Goal: Find specific page/section: Find specific page/section

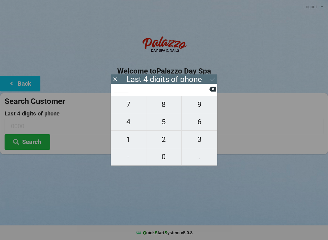
click at [129, 126] on span "4" at bounding box center [128, 122] width 35 height 13
type input "4___"
click at [163, 157] on span "0" at bounding box center [164, 156] width 35 height 13
type input "40__"
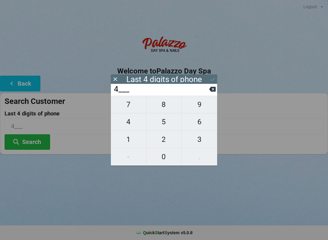
type input "40__"
click at [130, 111] on span "7" at bounding box center [128, 104] width 35 height 13
type input "407_"
click at [129, 111] on span "7" at bounding box center [128, 104] width 35 height 13
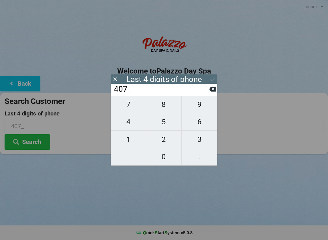
type input "4077"
click at [164, 107] on div "7 8 9 4 5 6 1 2 3 - 0 ." at bounding box center [164, 131] width 106 height 70
click at [164, 154] on div "7 8 9 4 5 6 1 2 3 - 0 ." at bounding box center [164, 131] width 106 height 70
click at [211, 92] on icon at bounding box center [212, 89] width 6 height 6
click at [213, 93] on button at bounding box center [212, 89] width 6 height 8
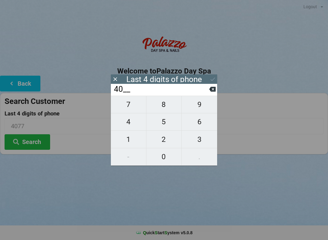
click at [214, 93] on button at bounding box center [212, 89] width 6 height 8
click at [211, 93] on button at bounding box center [212, 89] width 6 height 8
type input "____"
click at [131, 108] on span "7" at bounding box center [128, 104] width 35 height 13
type input "7___"
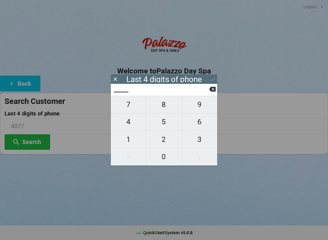
type input "7___"
click at [132, 143] on span "1" at bounding box center [128, 139] width 35 height 13
type input "71__"
click at [132, 142] on span "1" at bounding box center [128, 139] width 35 height 13
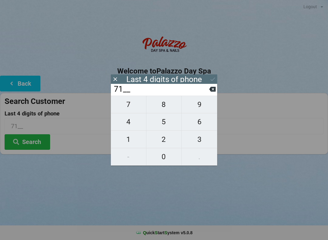
type input "711_"
click at [163, 111] on span "8" at bounding box center [164, 104] width 35 height 13
type input "7118"
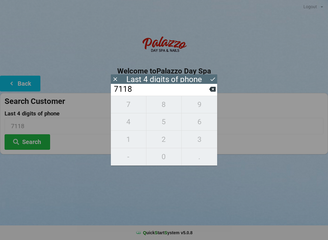
click at [36, 142] on button "Search" at bounding box center [28, 142] width 46 height 16
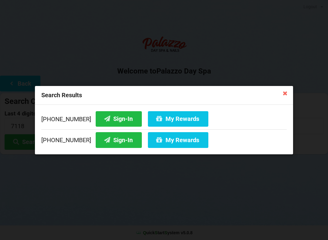
click at [110, 141] on button "Sign-In" at bounding box center [119, 140] width 46 height 16
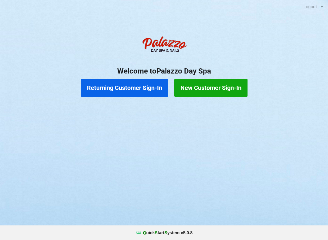
click at [122, 88] on button "Returning Customer Sign-In" at bounding box center [125, 88] width 88 height 18
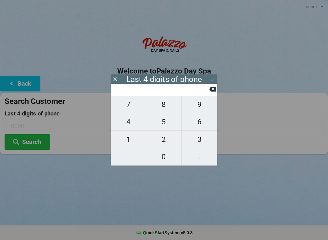
click at [160, 105] on span "8" at bounding box center [164, 104] width 35 height 13
type input "8___"
click at [165, 125] on span "5" at bounding box center [164, 122] width 35 height 13
type input "85__"
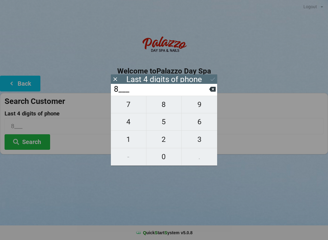
type input "85__"
click at [129, 144] on span "1" at bounding box center [128, 139] width 35 height 13
type input "851_"
click at [164, 161] on span "0" at bounding box center [164, 156] width 35 height 13
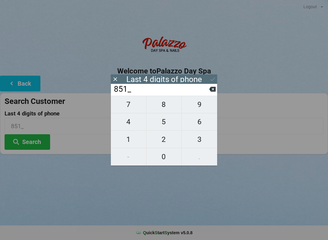
type input "8510"
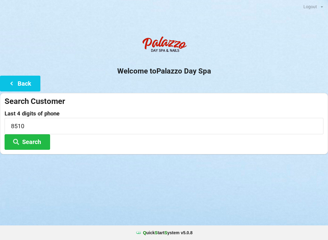
click at [142, 202] on div "Logout Logout Sign-In Welcome to Palazzo Day Spa Back Search Customer Last 4 di…" at bounding box center [164, 120] width 328 height 240
click at [29, 140] on button "Search" at bounding box center [28, 142] width 46 height 16
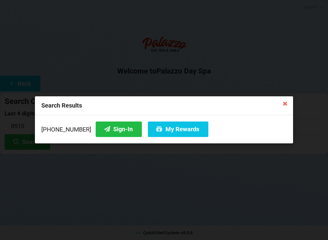
click at [107, 130] on button "Sign-In" at bounding box center [119, 130] width 46 height 16
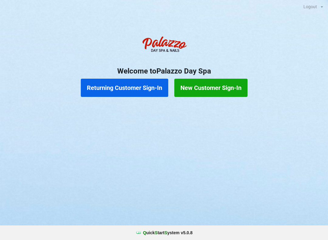
click at [221, 89] on button "New Customer Sign-In" at bounding box center [211, 88] width 73 height 18
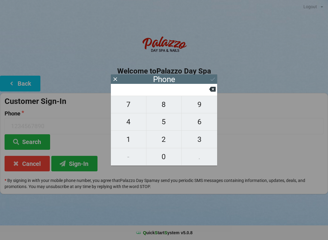
click at [137, 123] on span "4" at bounding box center [128, 122] width 35 height 13
type input "4"
click at [166, 156] on span "0" at bounding box center [164, 156] width 35 height 13
type input "40"
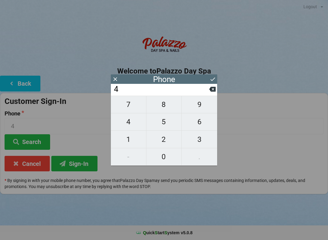
type input "40"
click at [135, 141] on span "1" at bounding box center [128, 139] width 35 height 13
type input "401"
click at [136, 125] on span "4" at bounding box center [128, 122] width 35 height 13
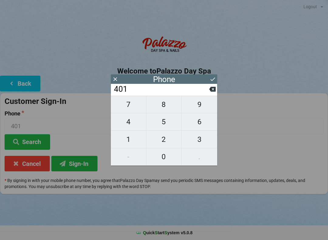
type input "4014"
click at [170, 140] on span "2" at bounding box center [164, 139] width 35 height 13
type input "40142"
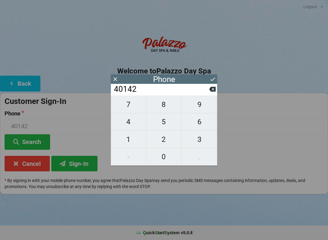
click at [209, 92] on input "40142" at bounding box center [161, 90] width 96 height 10
click at [167, 106] on span "8" at bounding box center [164, 104] width 35 height 13
type input "401428"
click at [201, 109] on span "9" at bounding box center [200, 104] width 36 height 13
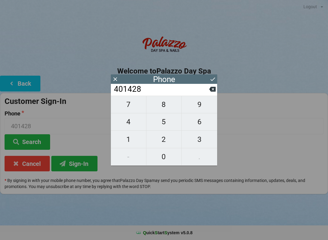
type input "4014289"
click at [208, 89] on input "4014289" at bounding box center [161, 90] width 96 height 10
click at [208, 90] on input "4014289" at bounding box center [161, 90] width 96 height 10
click at [208, 89] on input "4014289" at bounding box center [161, 90] width 96 height 10
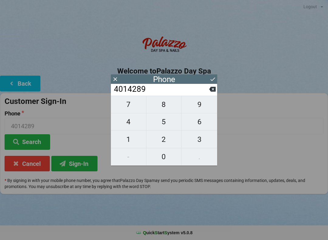
click at [208, 91] on input "4014289" at bounding box center [161, 90] width 96 height 10
click at [207, 89] on input "4014289" at bounding box center [161, 90] width 96 height 10
click at [208, 92] on input "4014289" at bounding box center [161, 90] width 96 height 10
click at [208, 91] on input "4014289" at bounding box center [161, 90] width 96 height 10
click at [208, 92] on input "4014289" at bounding box center [161, 90] width 96 height 10
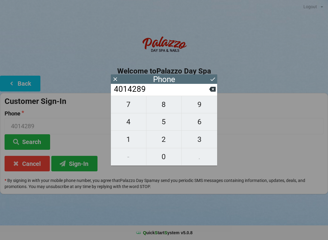
click at [213, 92] on icon at bounding box center [212, 89] width 6 height 6
click at [212, 91] on icon at bounding box center [212, 89] width 6 height 5
click at [213, 89] on icon at bounding box center [212, 89] width 6 height 5
click at [214, 91] on icon at bounding box center [212, 89] width 6 height 6
click at [213, 91] on icon at bounding box center [212, 89] width 6 height 5
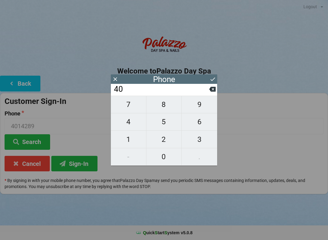
click at [212, 90] on icon at bounding box center [212, 89] width 6 height 5
click at [165, 156] on span "0" at bounding box center [164, 156] width 35 height 13
type input "40"
click at [137, 109] on span "7" at bounding box center [128, 104] width 35 height 13
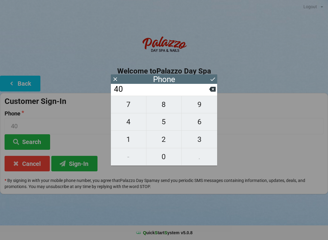
type input "407"
click at [137, 124] on span "4" at bounding box center [128, 122] width 35 height 13
type input "4074"
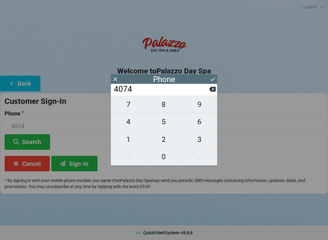
click at [164, 105] on span "8" at bounding box center [164, 104] width 35 height 13
type input "40748"
click at [202, 106] on span "9" at bounding box center [200, 104] width 36 height 13
type input "407489"
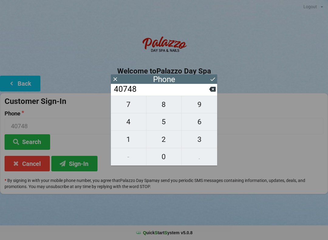
type input "407489"
click at [140, 106] on span "7" at bounding box center [128, 104] width 35 height 13
type input "4074897"
click at [133, 106] on span "7" at bounding box center [128, 104] width 35 height 13
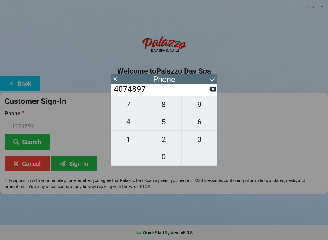
type input "40748977"
click at [169, 106] on span "8" at bounding box center [164, 104] width 35 height 13
type input "407489778"
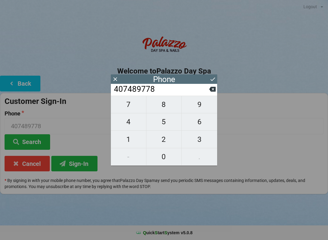
click at [167, 108] on span "8" at bounding box center [164, 104] width 35 height 13
type input "4074897788"
click at [213, 79] on icon at bounding box center [213, 79] width 6 height 6
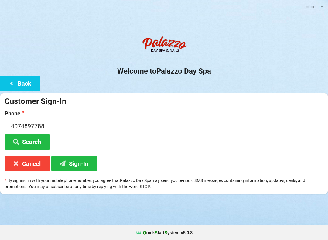
click at [85, 157] on button "Sign-In" at bounding box center [74, 164] width 46 height 16
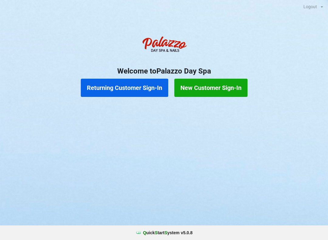
click at [132, 82] on button "Returning Customer Sign-In" at bounding box center [125, 88] width 88 height 18
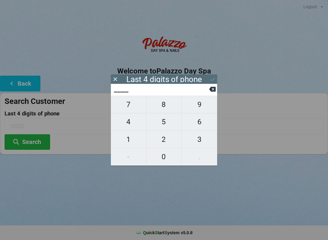
click at [135, 111] on span "7" at bounding box center [128, 104] width 35 height 13
type input "7___"
click at [167, 127] on span "5" at bounding box center [164, 122] width 35 height 13
type input "75__"
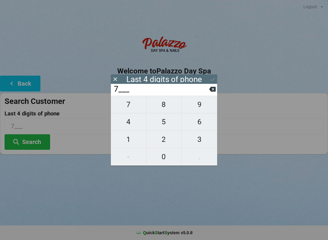
type input "75__"
click at [164, 110] on span "8" at bounding box center [164, 104] width 35 height 13
type input "758_"
click at [130, 125] on span "4" at bounding box center [128, 122] width 35 height 13
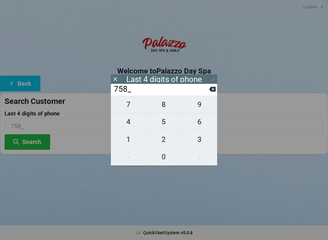
type input "7584"
click at [210, 78] on icon at bounding box center [213, 79] width 6 height 6
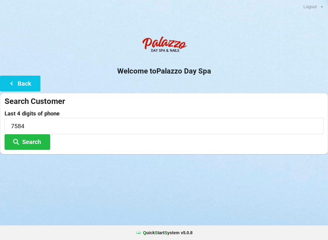
click at [33, 140] on button "Search" at bounding box center [28, 142] width 46 height 16
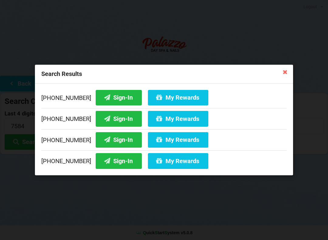
click at [112, 143] on button "Sign-In" at bounding box center [119, 140] width 46 height 16
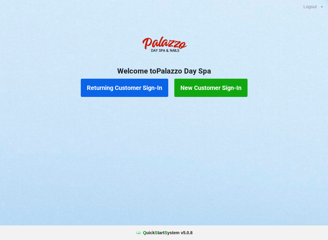
click at [107, 88] on button "Returning Customer Sign-In" at bounding box center [125, 88] width 88 height 18
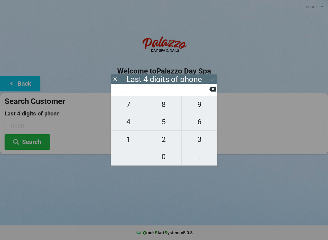
click at [198, 110] on span "9" at bounding box center [200, 104] width 36 height 13
type input "9___"
click at [126, 109] on span "7" at bounding box center [128, 104] width 35 height 13
type input "97__"
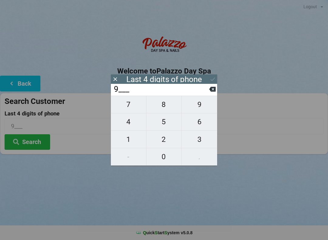
type input "97__"
click at [201, 143] on span "3" at bounding box center [200, 139] width 36 height 13
type input "973_"
click at [166, 108] on span "8" at bounding box center [164, 104] width 35 height 13
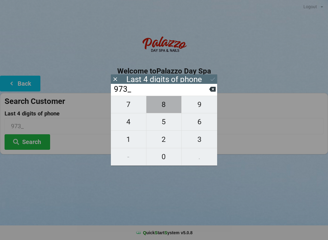
type input "9738"
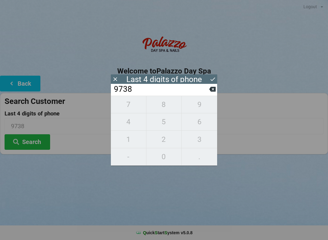
click at [125, 128] on div "7 8 9 4 5 6 1 2 3 - 0 ." at bounding box center [164, 131] width 106 height 70
click at [209, 92] on icon at bounding box center [212, 89] width 6 height 6
click at [209, 90] on icon at bounding box center [212, 89] width 6 height 6
click at [211, 92] on icon at bounding box center [212, 89] width 6 height 5
click at [209, 91] on input "9___" at bounding box center [161, 90] width 96 height 10
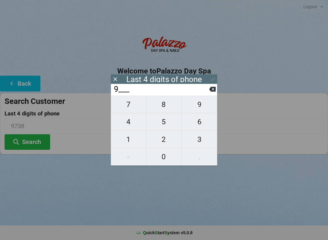
click at [210, 89] on icon at bounding box center [212, 89] width 6 height 6
click at [164, 161] on span "0" at bounding box center [164, 156] width 35 height 13
type input "0___"
click at [168, 125] on span "5" at bounding box center [164, 122] width 35 height 13
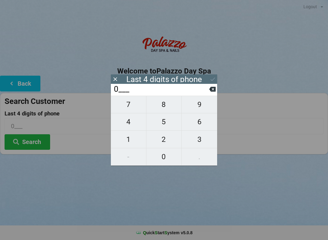
type input "05__"
click at [135, 106] on span "7" at bounding box center [128, 104] width 35 height 13
type input "057_"
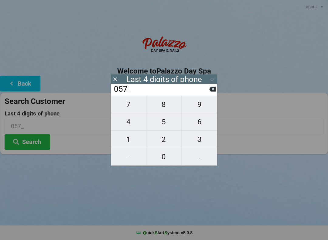
click at [134, 124] on span "4" at bounding box center [128, 122] width 35 height 13
type input "0574"
click at [210, 92] on icon at bounding box center [212, 89] width 6 height 5
click at [213, 90] on icon at bounding box center [212, 89] width 6 height 5
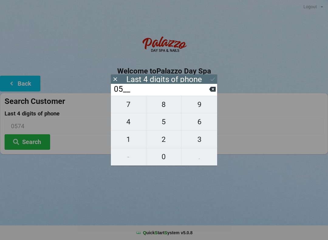
click at [133, 144] on span "1" at bounding box center [128, 139] width 35 height 13
type input "051_"
click at [135, 127] on span "4" at bounding box center [128, 122] width 35 height 13
type input "0514"
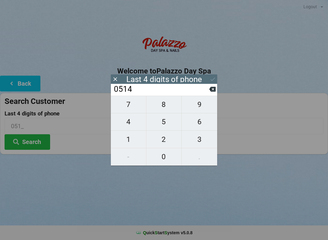
type input "0514"
click at [211, 80] on icon at bounding box center [213, 79] width 6 height 6
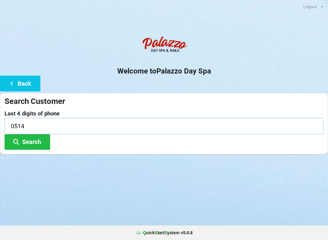
click at [105, 122] on input "0514" at bounding box center [164, 126] width 319 height 16
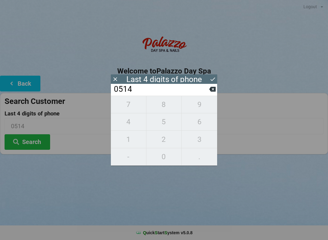
click at [209, 92] on input "0514" at bounding box center [161, 90] width 96 height 10
click at [210, 91] on icon at bounding box center [212, 89] width 6 height 5
click at [209, 92] on icon at bounding box center [212, 89] width 6 height 6
click at [211, 92] on icon at bounding box center [212, 89] width 6 height 6
click at [207, 94] on input "0___" at bounding box center [161, 90] width 96 height 10
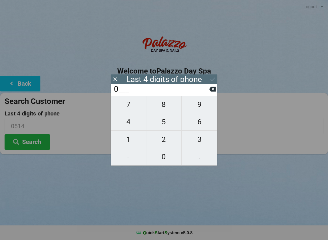
click at [209, 92] on input "0___" at bounding box center [161, 90] width 96 height 10
click at [211, 89] on icon at bounding box center [212, 89] width 6 height 6
type input "____"
click at [163, 123] on span "5" at bounding box center [164, 122] width 35 height 13
type input "5___"
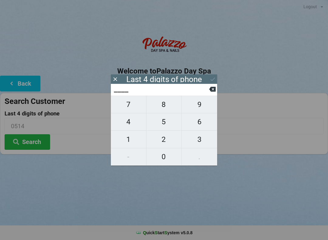
type input "5___"
click at [202, 139] on span "3" at bounding box center [200, 139] width 36 height 13
type input "53__"
click at [168, 154] on span "0" at bounding box center [164, 156] width 35 height 13
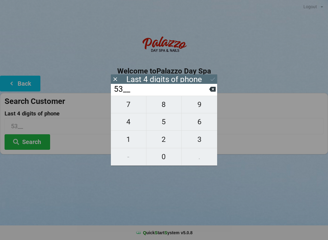
type input "530_"
click at [203, 105] on span "9" at bounding box center [200, 104] width 36 height 13
type input "5309"
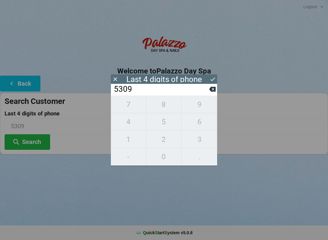
click at [210, 80] on icon at bounding box center [213, 79] width 6 height 6
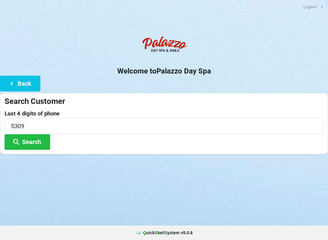
click at [37, 137] on button "Search" at bounding box center [28, 142] width 46 height 16
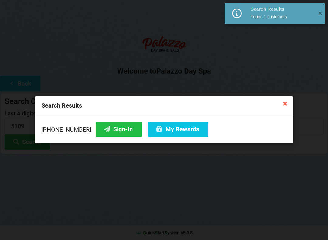
click at [110, 125] on button "Sign-In" at bounding box center [119, 130] width 46 height 16
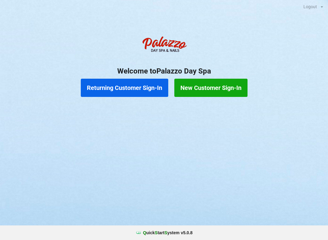
click at [150, 92] on button "Returning Customer Sign-In" at bounding box center [125, 88] width 88 height 18
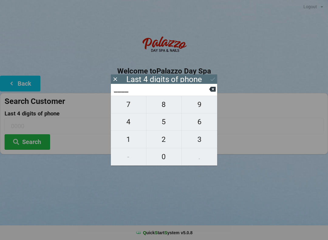
click at [207, 128] on span "6" at bounding box center [200, 122] width 36 height 13
type input "6___"
click at [168, 107] on span "8" at bounding box center [164, 104] width 35 height 13
type input "68__"
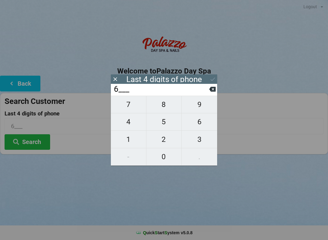
type input "68__"
click at [204, 109] on span "9" at bounding box center [200, 104] width 36 height 13
type input "689_"
click at [204, 140] on span "3" at bounding box center [200, 139] width 36 height 13
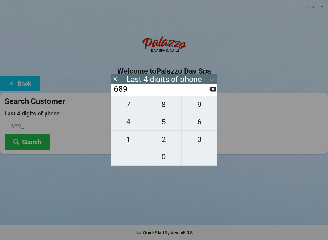
type input "6893"
click at [134, 138] on div "7 8 9 4 5 6 1 2 3 - 0 ." at bounding box center [164, 131] width 106 height 70
click at [167, 138] on div "7 8 9 4 5 6 1 2 3 - 0 ." at bounding box center [164, 131] width 106 height 70
click at [213, 92] on icon at bounding box center [212, 89] width 6 height 5
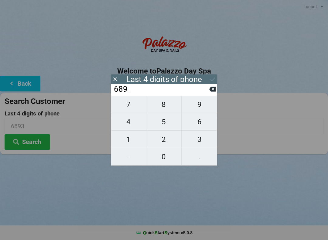
click at [209, 94] on input "689_" at bounding box center [161, 90] width 96 height 10
click at [211, 92] on icon at bounding box center [212, 89] width 6 height 5
click at [212, 92] on icon at bounding box center [212, 89] width 6 height 5
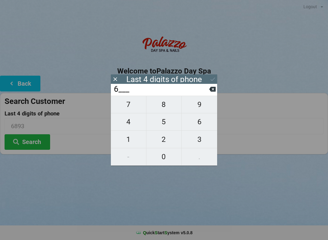
click at [212, 90] on icon at bounding box center [212, 89] width 6 height 5
click at [173, 123] on span "5" at bounding box center [164, 122] width 35 height 13
type input "5___"
click at [135, 109] on span "7" at bounding box center [128, 104] width 35 height 13
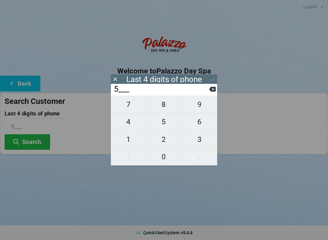
type input "57__"
click at [201, 128] on span "6" at bounding box center [200, 122] width 36 height 13
type input "576_"
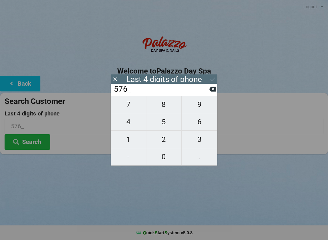
click at [131, 111] on span "7" at bounding box center [128, 104] width 35 height 13
type input "5767"
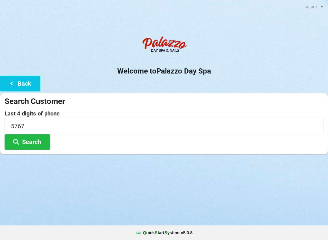
click at [228, 180] on div "Logout Logout Sign-In Welcome to Palazzo Day Spa Back Search Customer Last 4 di…" at bounding box center [164, 120] width 328 height 240
click at [41, 147] on button "Search" at bounding box center [28, 142] width 46 height 16
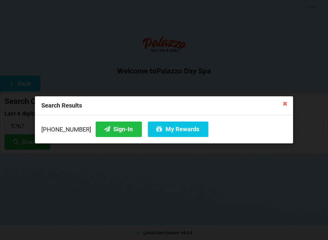
click at [121, 129] on button "Sign-In" at bounding box center [119, 130] width 46 height 16
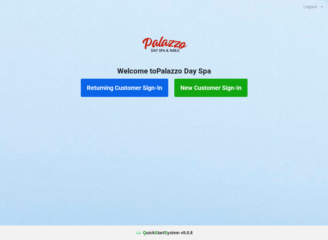
click at [117, 87] on button "Returning Customer Sign-In" at bounding box center [125, 88] width 88 height 18
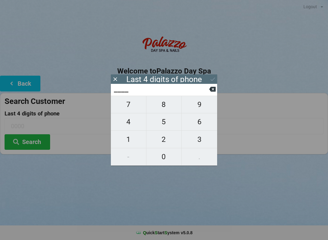
click at [168, 140] on span "2" at bounding box center [164, 139] width 35 height 13
type input "2___"
click at [129, 137] on span "1" at bounding box center [128, 139] width 35 height 13
type input "21__"
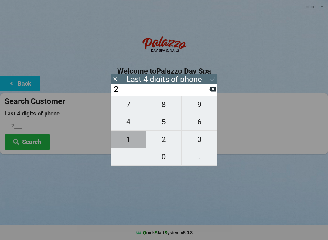
type input "21__"
click at [168, 140] on span "2" at bounding box center [164, 139] width 35 height 13
type input "212_"
click at [201, 137] on span "3" at bounding box center [200, 139] width 36 height 13
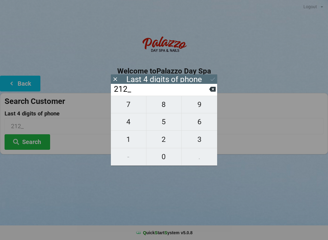
type input "2123"
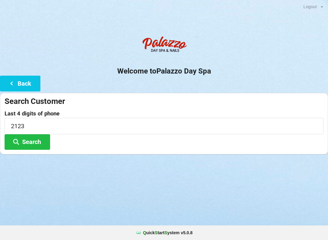
click at [36, 139] on button "Search" at bounding box center [28, 142] width 46 height 16
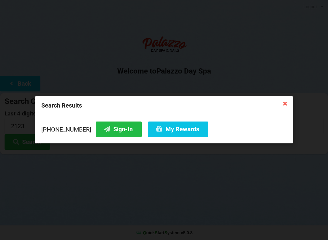
click at [106, 128] on button "Sign-In" at bounding box center [119, 130] width 46 height 16
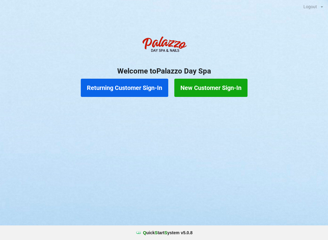
click at [119, 86] on button "Returning Customer Sign-In" at bounding box center [125, 88] width 88 height 18
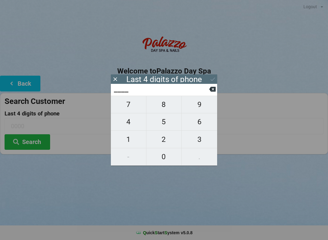
click at [161, 124] on span "5" at bounding box center [164, 122] width 35 height 13
type input "5___"
click at [168, 155] on span "0" at bounding box center [164, 156] width 35 height 13
type input "50__"
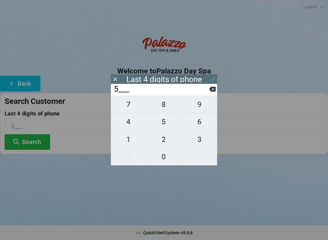
type input "50__"
click at [166, 153] on span "0" at bounding box center [164, 156] width 35 height 13
type input "500_"
click at [163, 152] on span "0" at bounding box center [164, 156] width 35 height 13
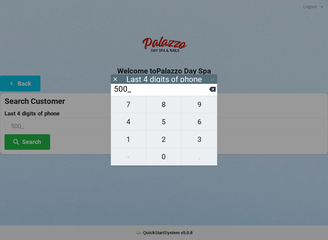
type input "5000"
click at [210, 78] on icon at bounding box center [213, 79] width 6 height 6
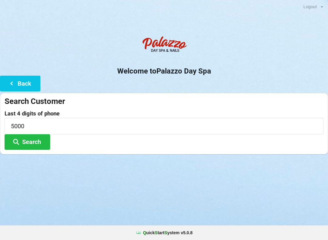
click at [18, 140] on icon at bounding box center [15, 141] width 7 height 5
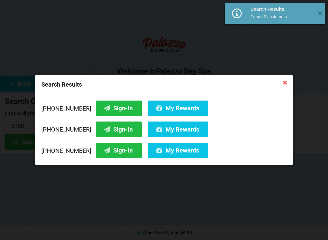
click at [104, 109] on icon at bounding box center [107, 107] width 7 height 5
